Goal: Task Accomplishment & Management: Manage account settings

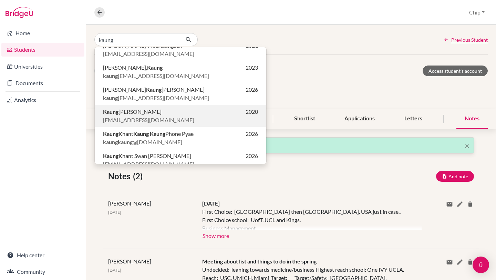
scroll to position [57, 0]
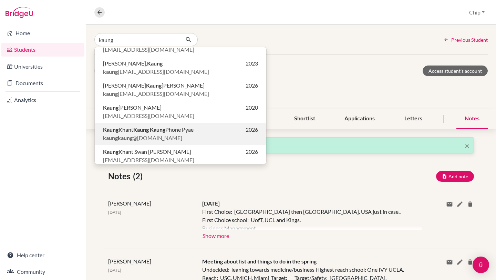
type input "kaung"
click at [144, 130] on b "Kaung" at bounding box center [141, 129] width 16 height 7
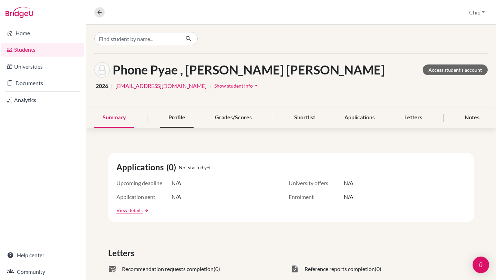
scroll to position [1, 0]
click at [464, 114] on div "Notes" at bounding box center [472, 117] width 31 height 20
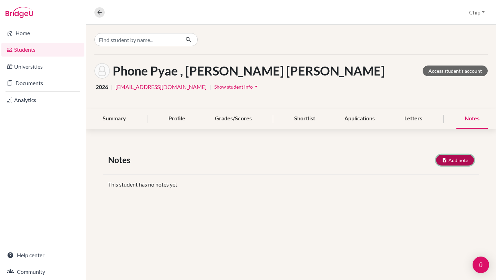
click at [451, 157] on button "Add note" at bounding box center [455, 160] width 38 height 11
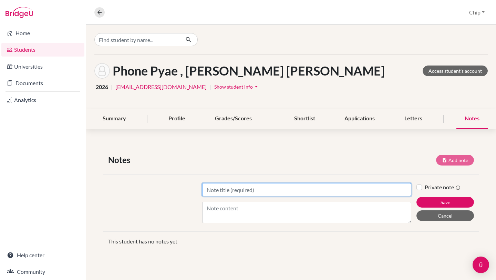
click at [275, 189] on input "Title" at bounding box center [306, 189] width 209 height 13
type input "[DATE]"
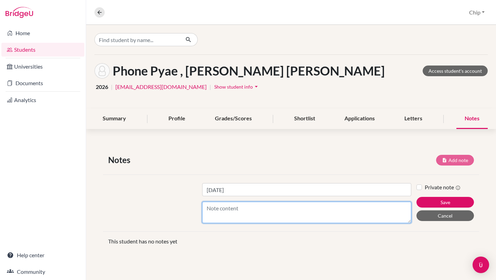
click at [244, 209] on textarea "Content" at bounding box center [306, 212] width 209 height 21
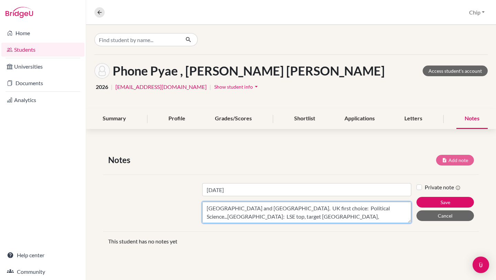
type textarea "[GEOGRAPHIC_DATA] and [GEOGRAPHIC_DATA]. UK first choice: Political Science...[…"
